Goal: Navigation & Orientation: Find specific page/section

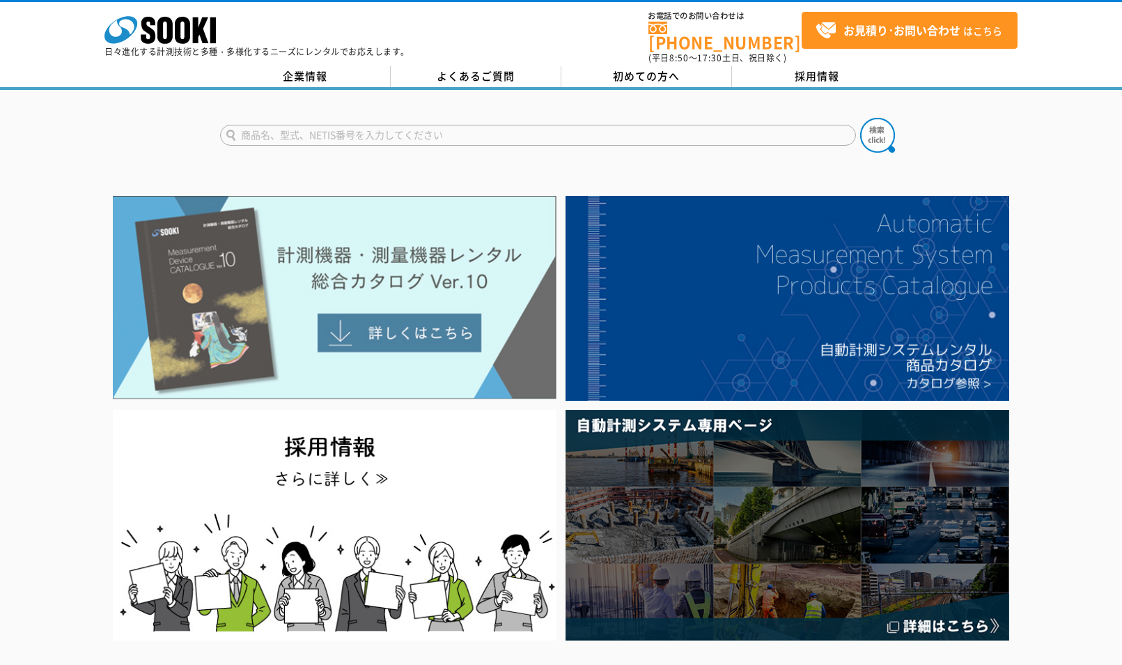
click at [420, 296] on img at bounding box center [335, 297] width 444 height 203
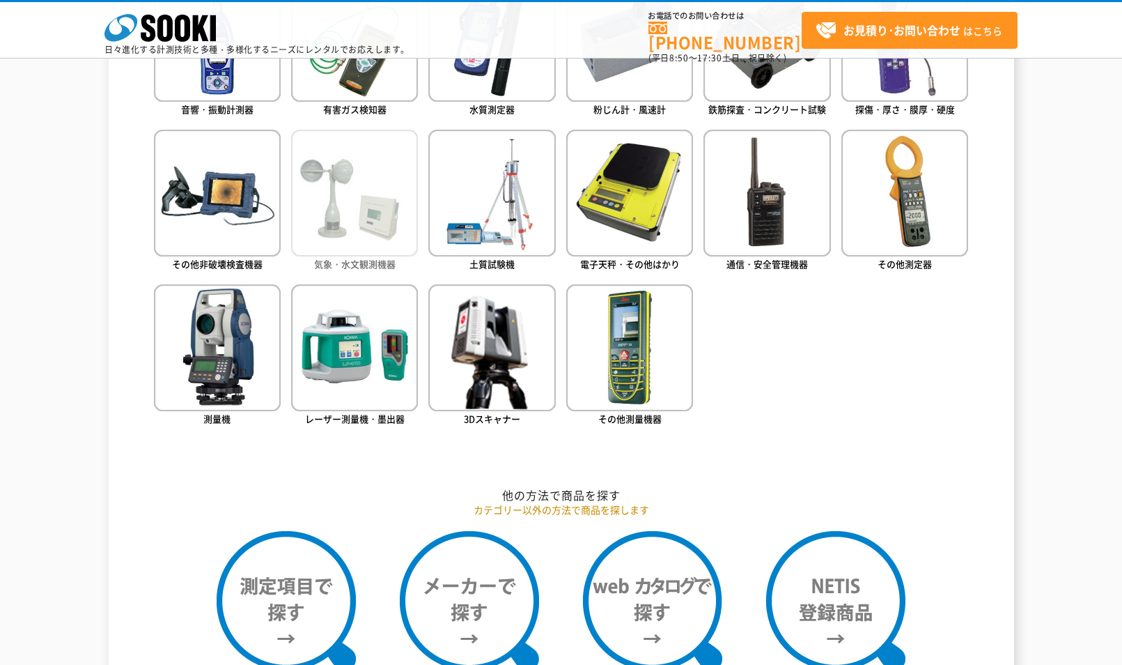
scroll to position [766, 0]
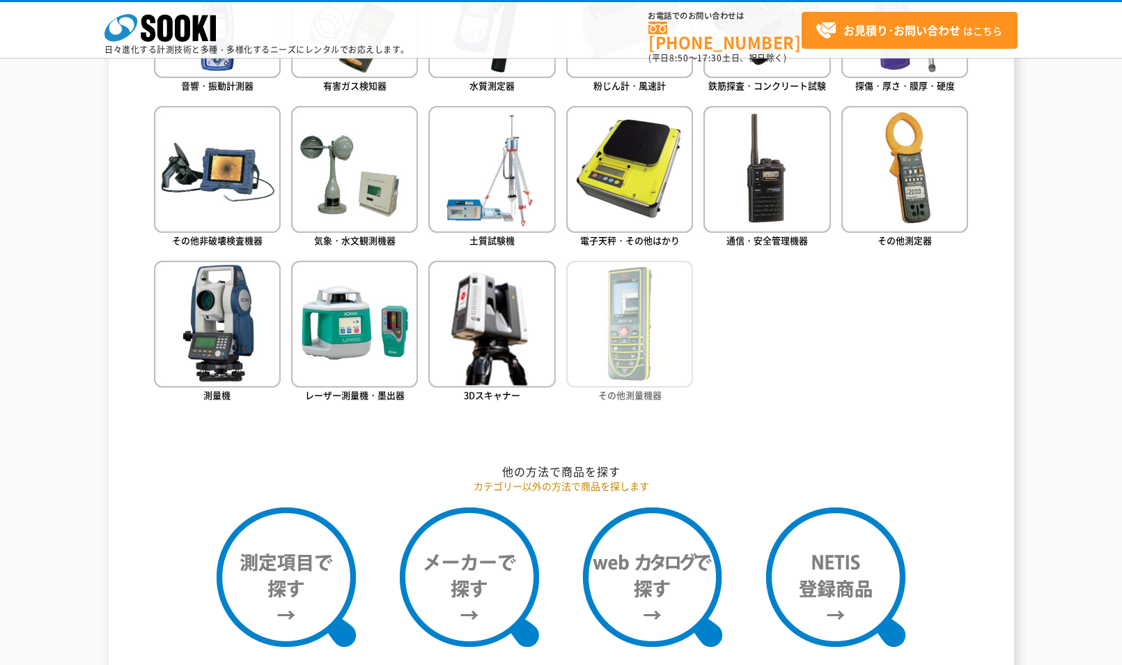
click at [619, 341] on img at bounding box center [629, 324] width 127 height 127
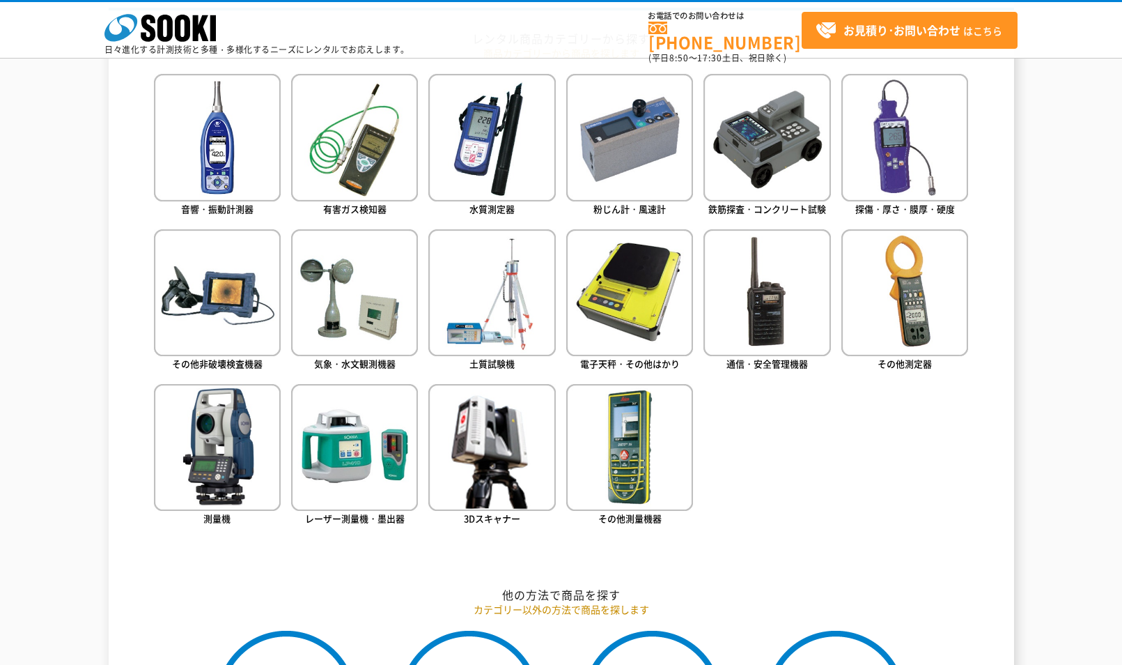
scroll to position [627, 0]
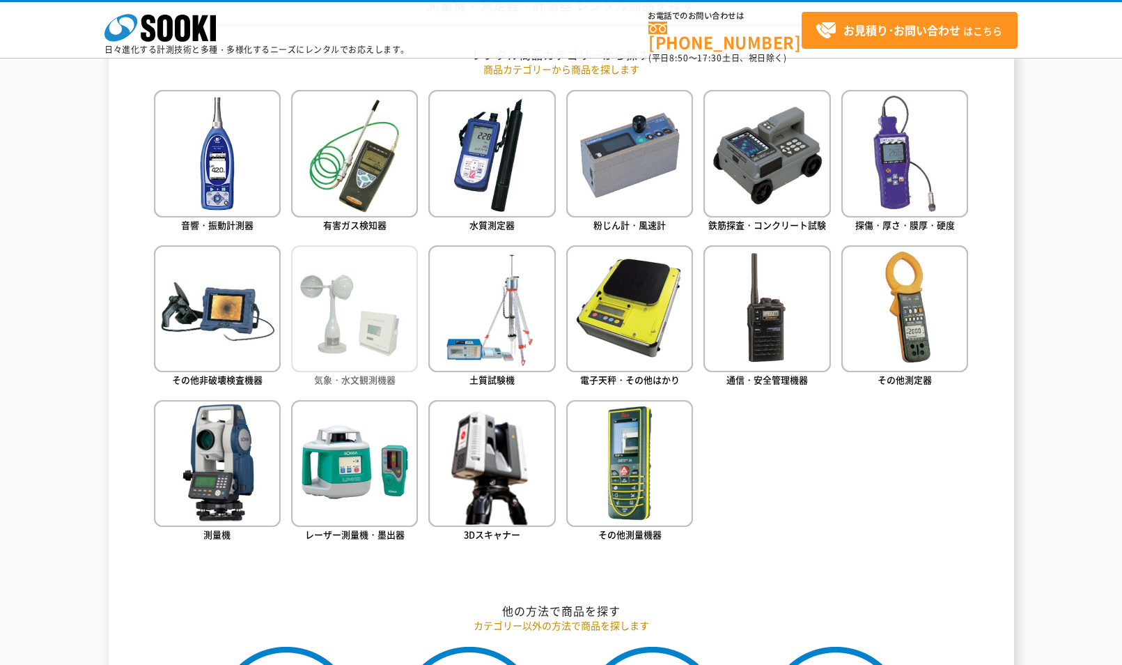
click at [338, 330] on img at bounding box center [354, 308] width 127 height 127
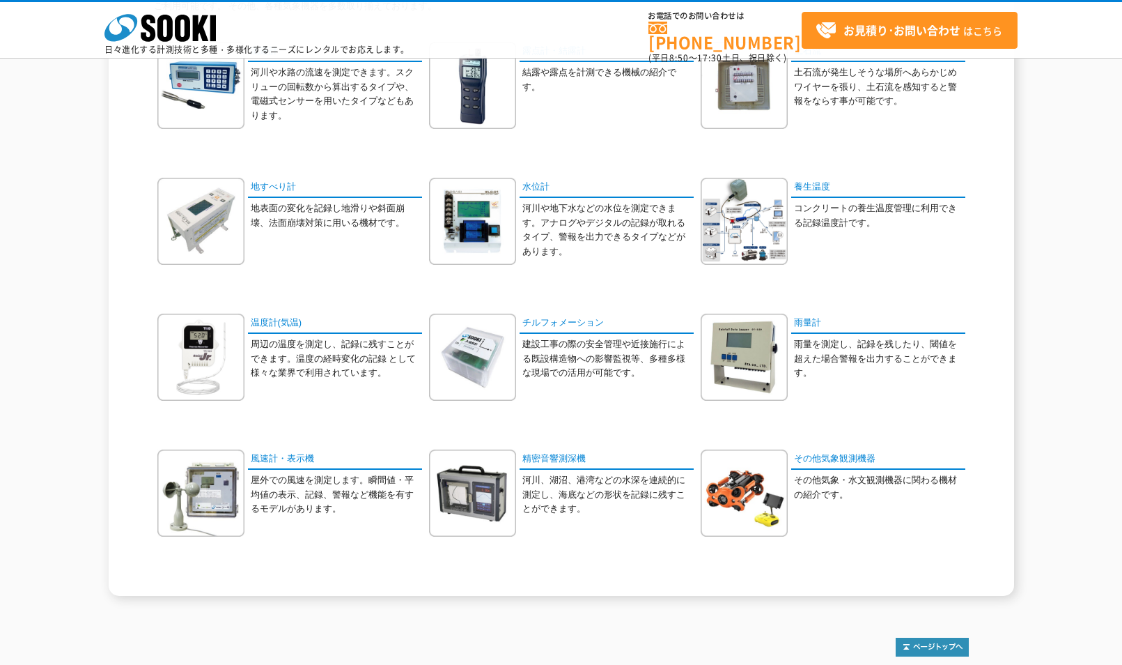
scroll to position [209, 0]
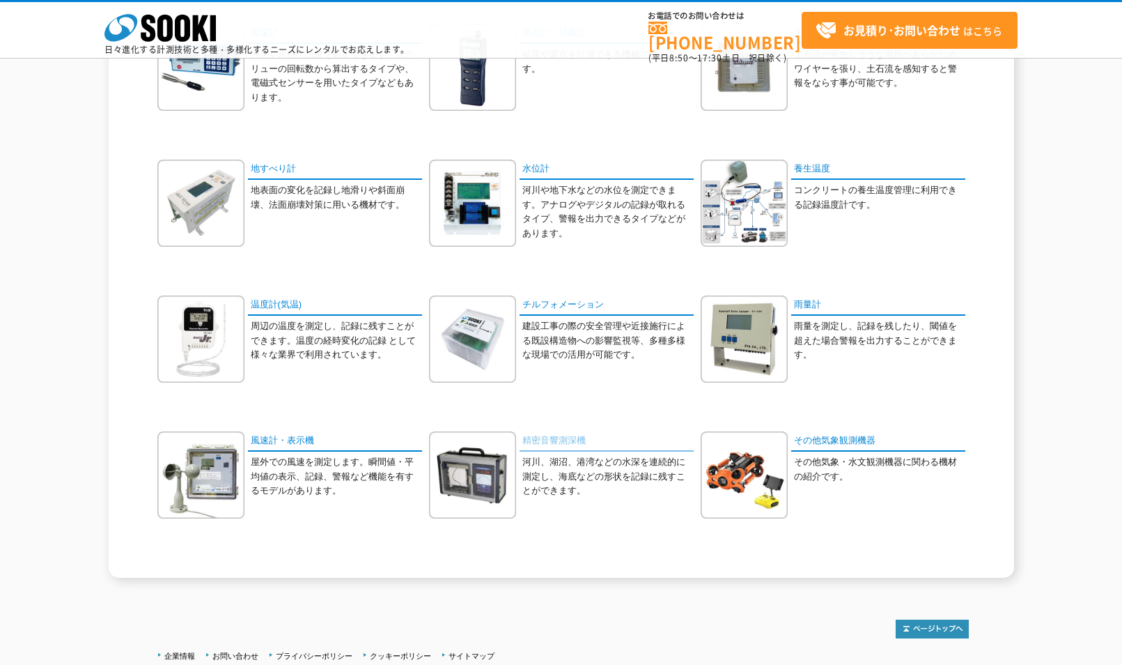
click at [546, 440] on link "精密音響測深機" at bounding box center [607, 441] width 174 height 20
